Goal: Task Accomplishment & Management: Manage account settings

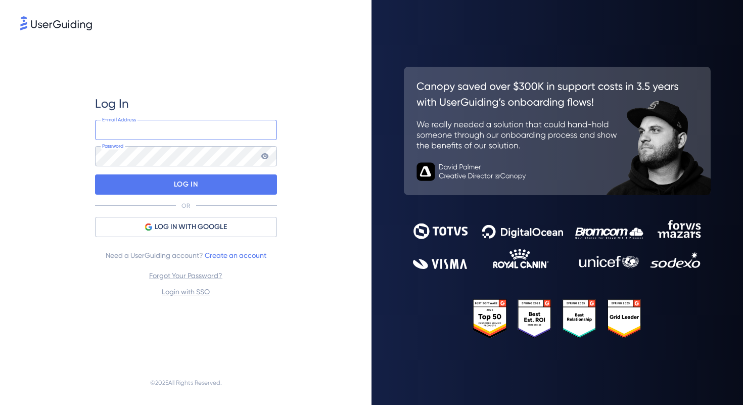
click at [247, 128] on input "email" at bounding box center [186, 130] width 182 height 20
type input "[EMAIL_ADDRESS][DOMAIN_NAME]"
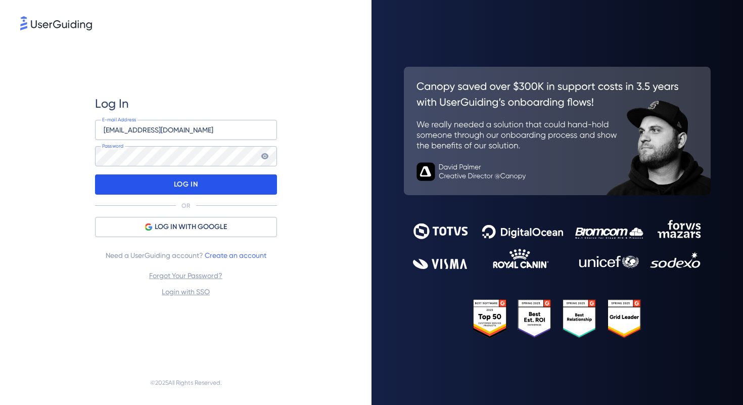
click at [207, 178] on div "LOG IN" at bounding box center [186, 184] width 182 height 20
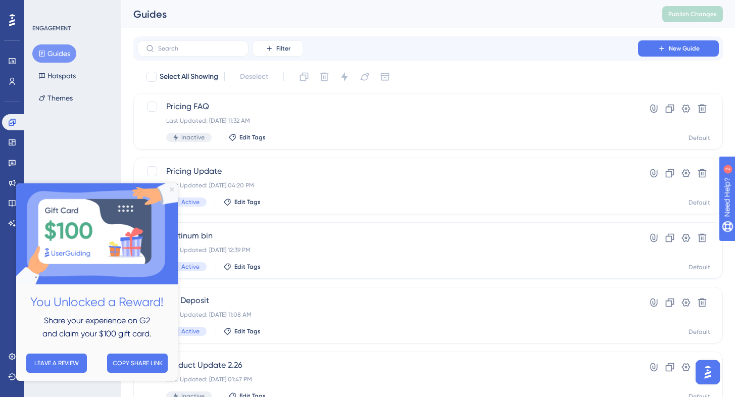
click at [171, 190] on icon "Close Preview" at bounding box center [172, 189] width 4 height 4
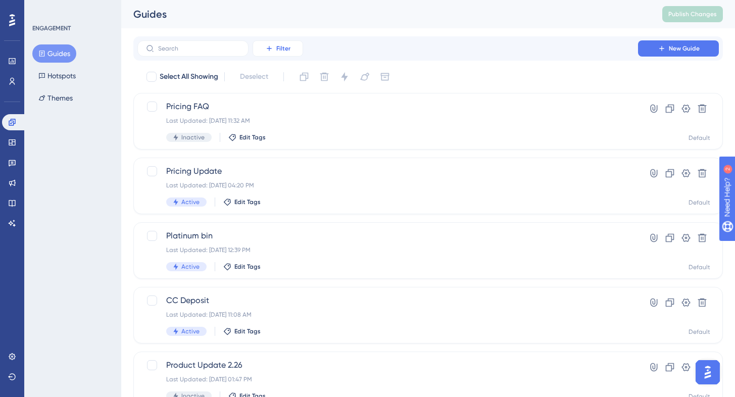
click at [269, 53] on button "Filter" at bounding box center [278, 48] width 51 height 16
click at [347, 31] on div "Performance Users Engagement Widgets Feedback Product Updates Knowledge Base AI…" at bounding box center [428, 384] width 614 height 768
click at [182, 79] on span "Select All Showing" at bounding box center [189, 77] width 59 height 12
checkbox input "true"
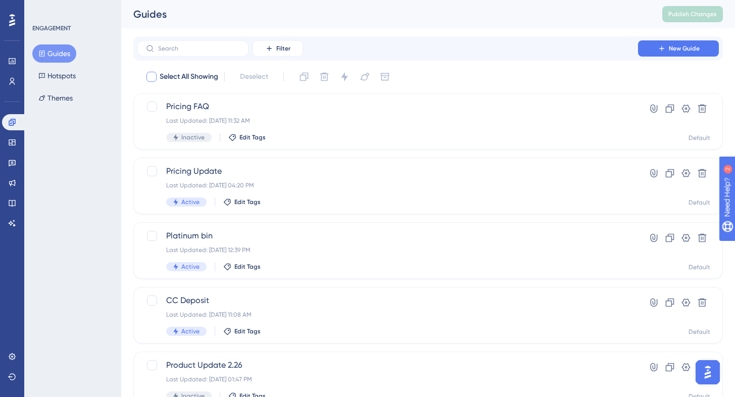
checkbox input "true"
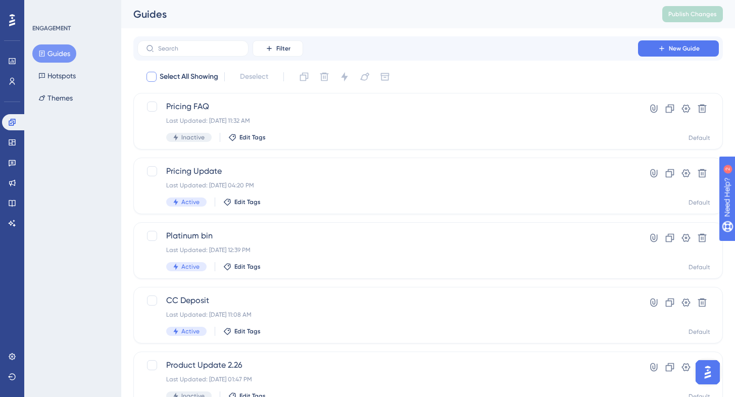
checkbox input "true"
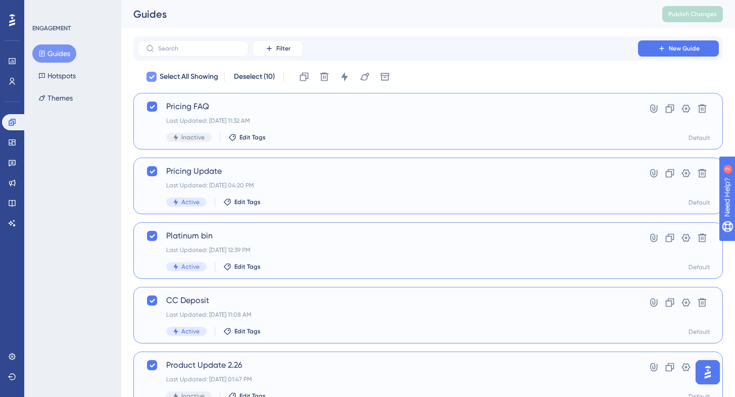
click at [160, 81] on span "Select All Showing" at bounding box center [189, 77] width 59 height 12
checkbox input "false"
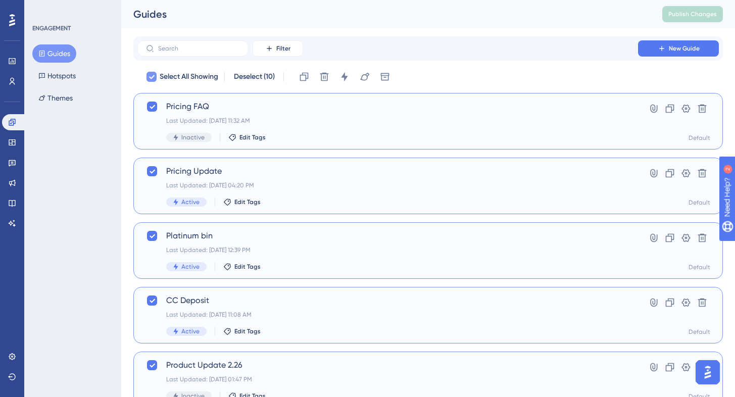
checkbox input "false"
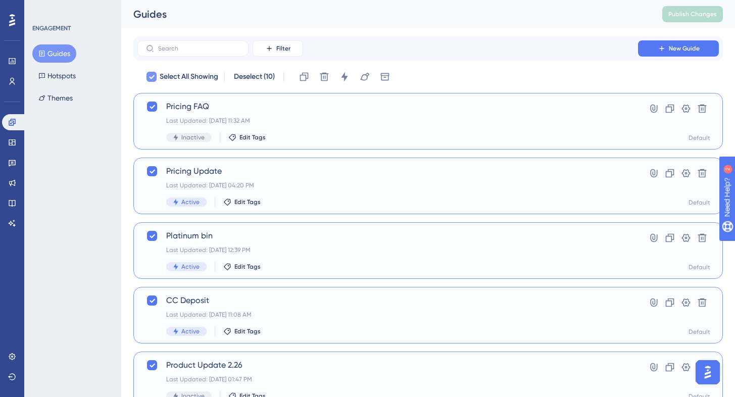
checkbox input "false"
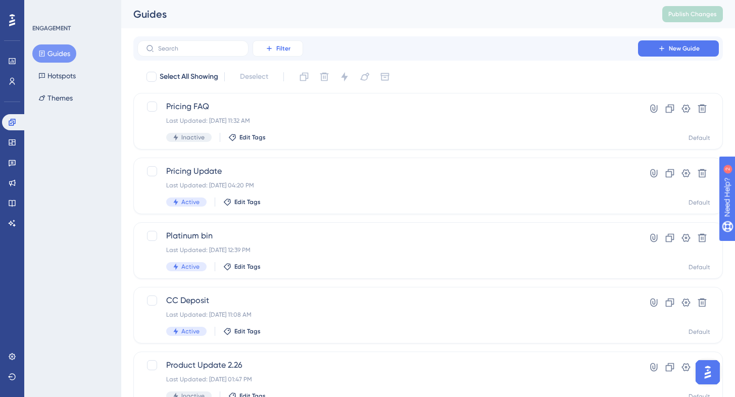
click at [288, 47] on span "Filter" at bounding box center [283, 48] width 14 height 8
click at [289, 142] on div "Status Status" at bounding box center [287, 138] width 41 height 20
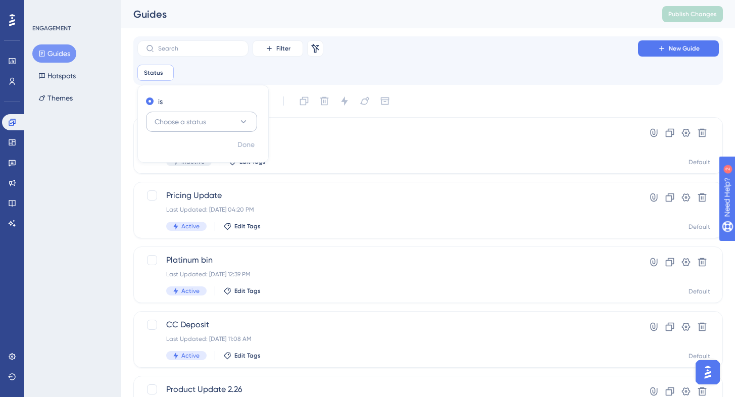
click at [194, 120] on span "Choose a status" at bounding box center [181, 122] width 52 height 12
click at [193, 153] on div "Active Active" at bounding box center [202, 152] width 82 height 20
click at [348, 46] on div "Filter Remove Filters New Guide" at bounding box center [428, 48] width 582 height 16
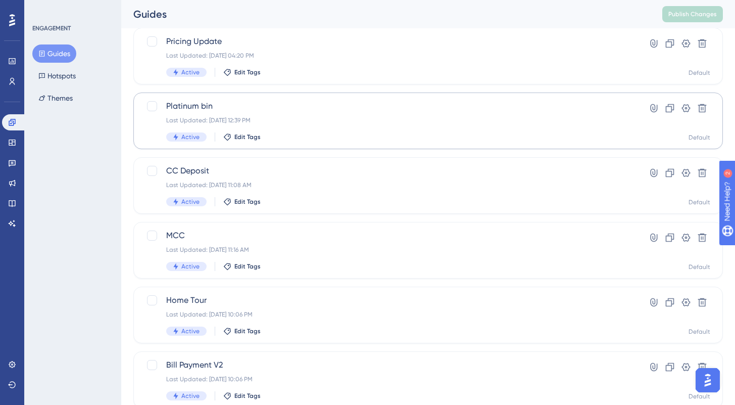
scroll to position [125, 0]
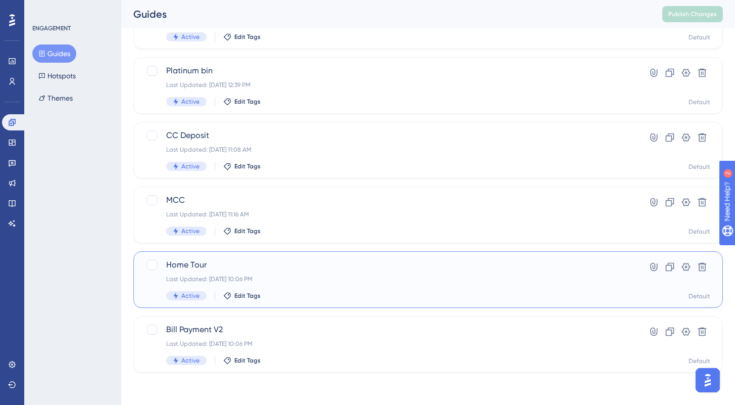
click at [298, 272] on div "Home Tour Last Updated: [DATE] 10:06 PM Active Edit Tags" at bounding box center [387, 279] width 443 height 41
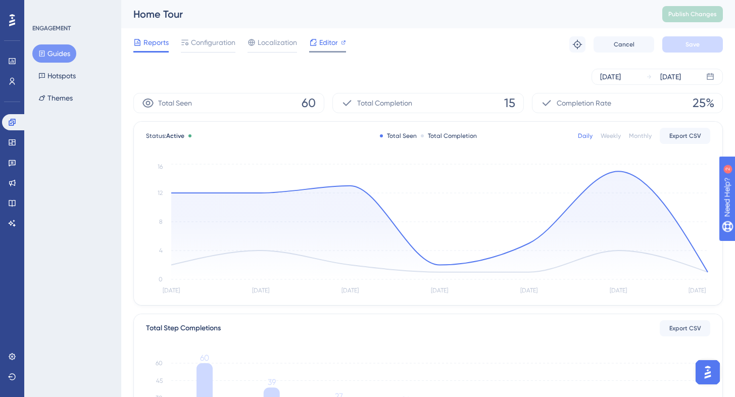
click at [317, 45] on div "Editor" at bounding box center [327, 42] width 37 height 12
click at [413, 69] on div "[DATE] [DATE]" at bounding box center [428, 77] width 590 height 16
